Goal: Information Seeking & Learning: Learn about a topic

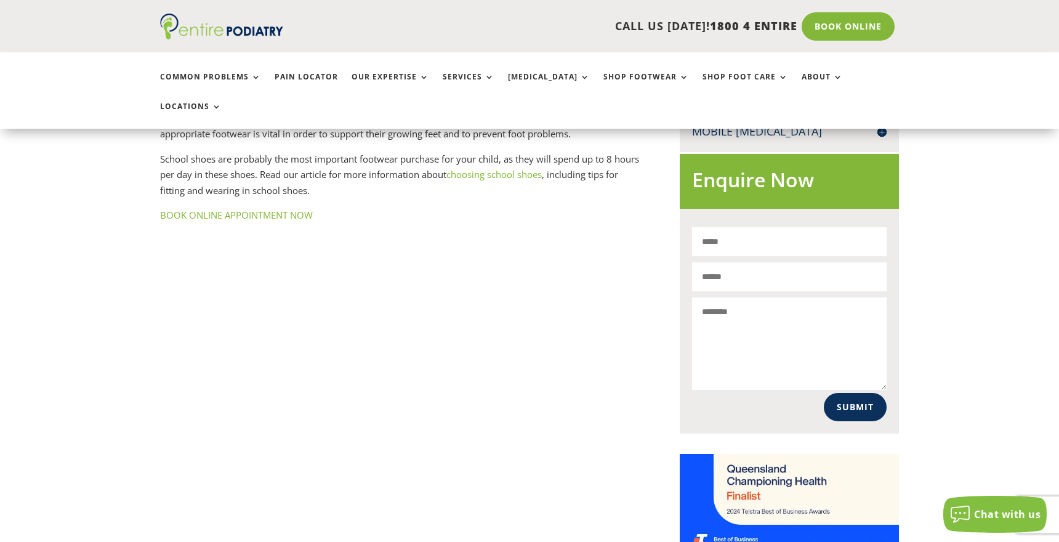
scroll to position [716, 0]
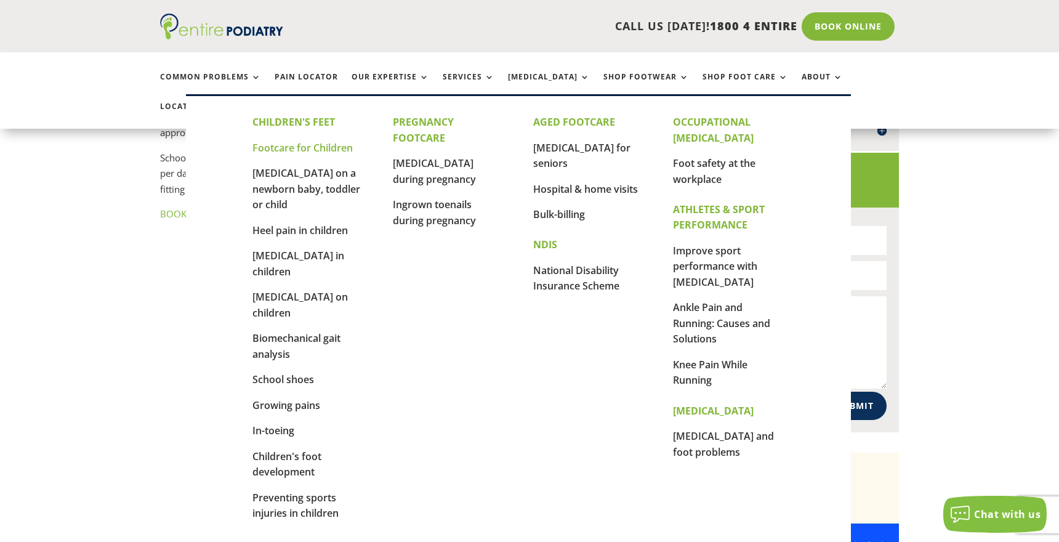
click at [293, 153] on link "Footcare for Children" at bounding box center [302, 148] width 100 height 14
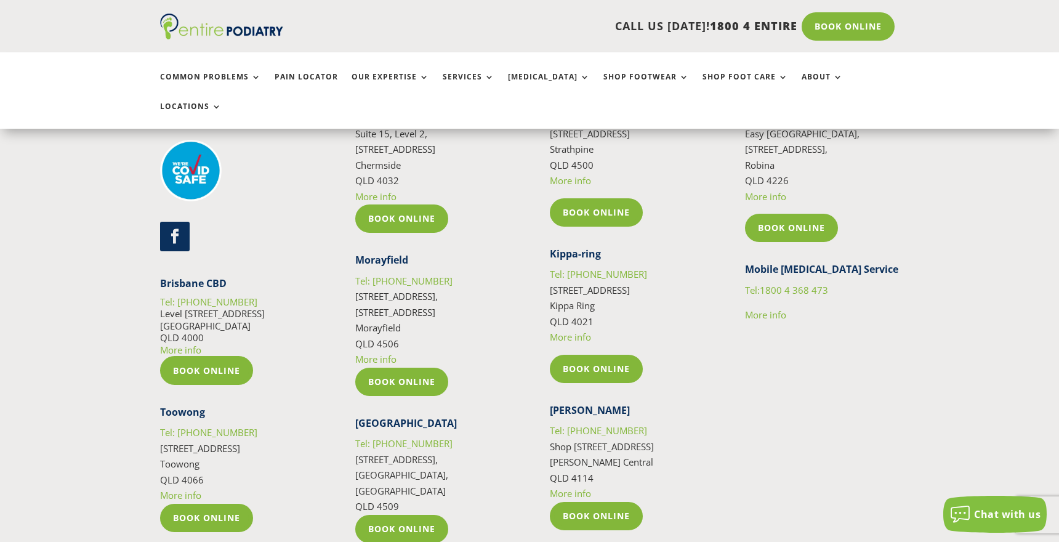
scroll to position [2144, 0]
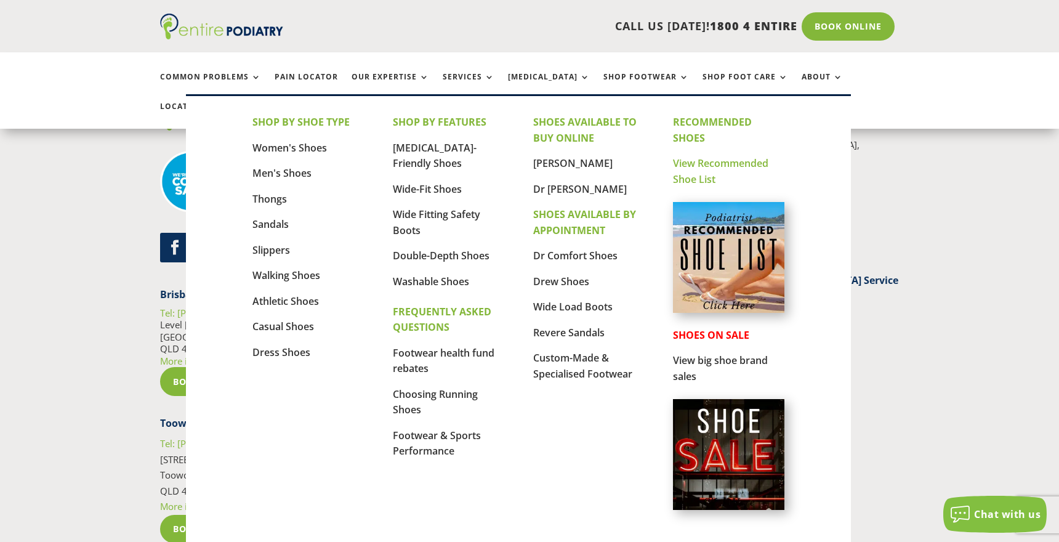
click at [684, 180] on link "View Recommended Shoe List" at bounding box center [720, 171] width 95 height 30
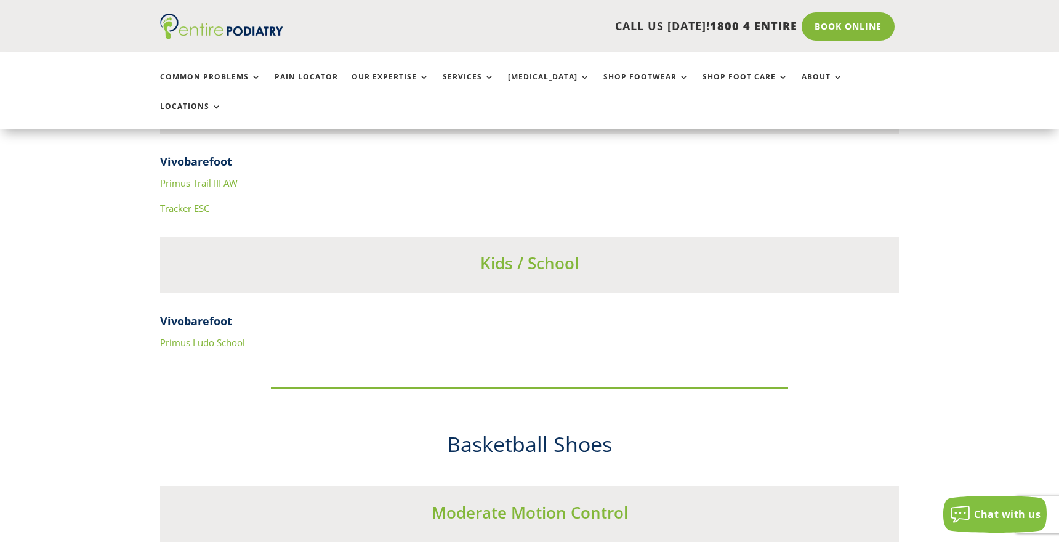
scroll to position [4764, 0]
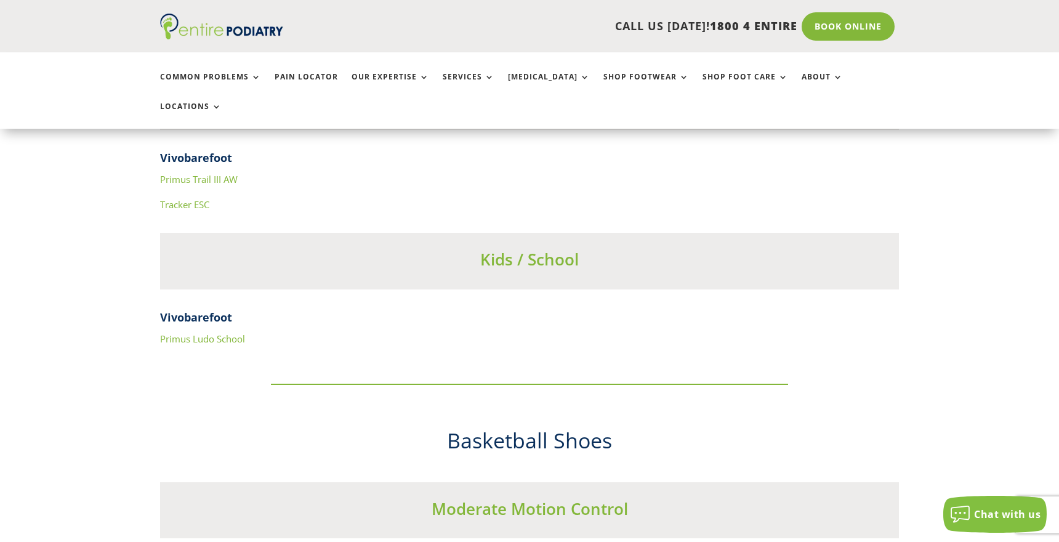
click at [529, 248] on h3 "Kids / School" at bounding box center [529, 262] width 739 height 28
click at [226, 332] on link "Primus Ludo School" at bounding box center [202, 338] width 85 height 12
